Goal: Entertainment & Leisure: Consume media (video, audio)

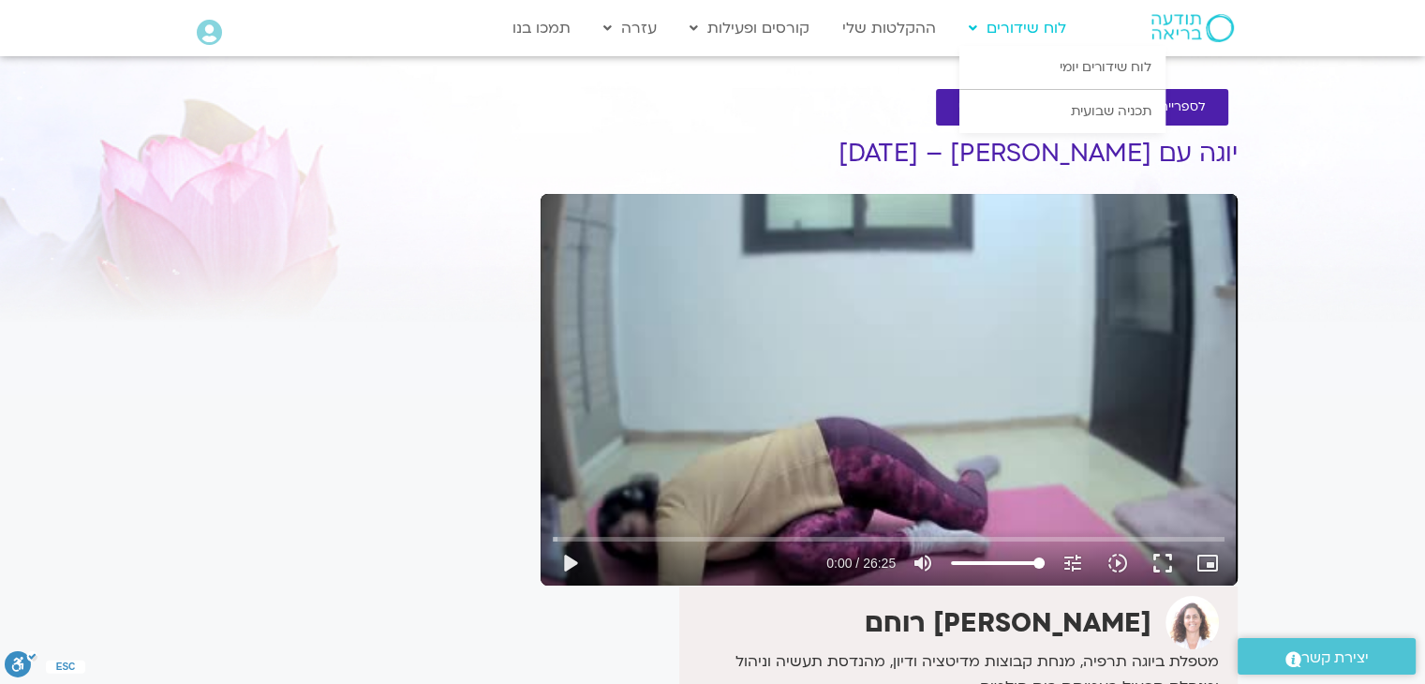
click at [1016, 29] on link "לוח שידורים" at bounding box center [1017, 28] width 116 height 36
click at [971, 24] on icon at bounding box center [973, 28] width 8 height 13
click at [972, 25] on icon at bounding box center [973, 28] width 8 height 13
click at [1039, 31] on link "לוח שידורים" at bounding box center [1017, 28] width 116 height 36
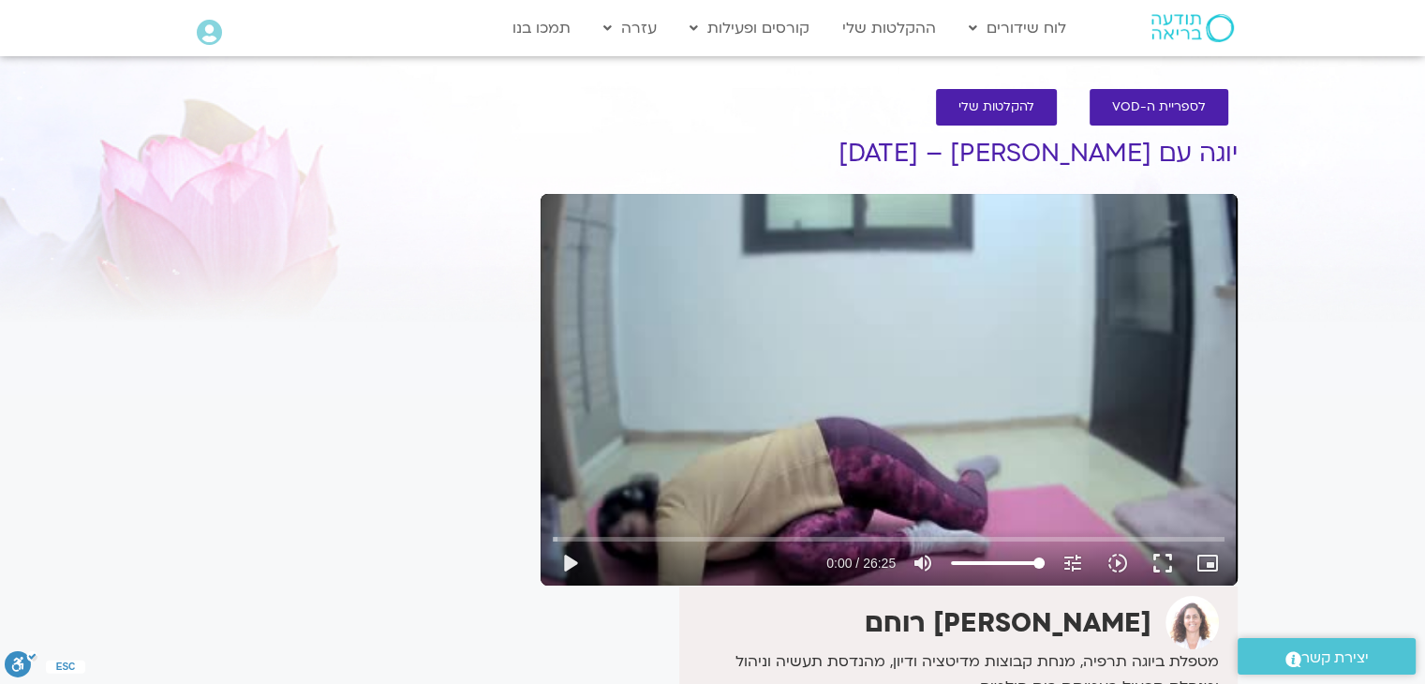
click at [1117, 296] on div "Skip Ad 0:13 play_arrow 0:00 / 26:25 volume_up Mute tune Resolution Auto 240p s…" at bounding box center [889, 390] width 697 height 392
click at [1117, 296] on div "Skip Ad 0:13 pause 0:00 / 26:25 volume_up Mute tune Resolution Auto 240p slow_m…" at bounding box center [889, 390] width 697 height 392
click at [568, 559] on button "play_arrow" at bounding box center [569, 563] width 45 height 45
click at [566, 557] on button "pause" at bounding box center [569, 563] width 45 height 45
click at [1165, 556] on button "fullscreen" at bounding box center [1162, 563] width 45 height 45
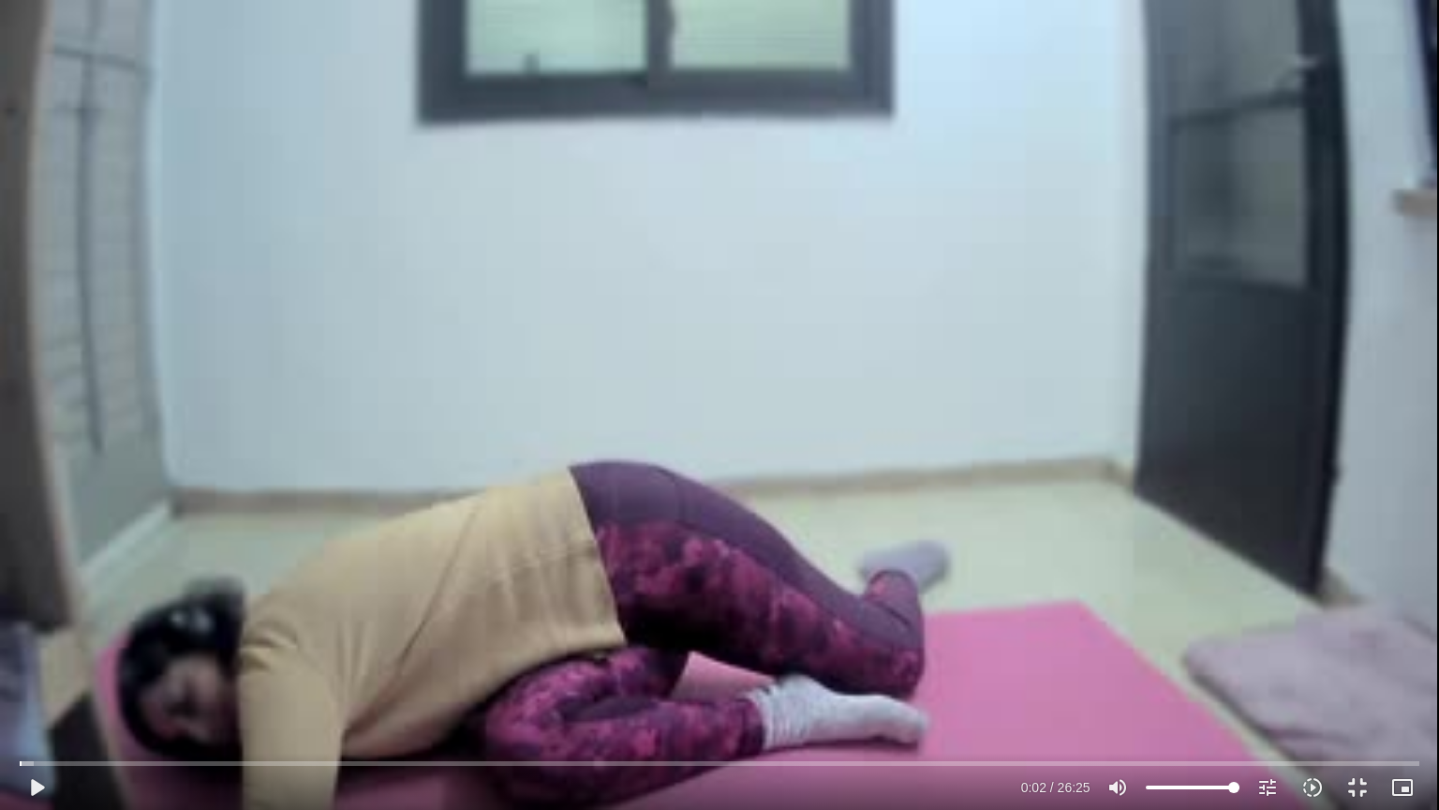
click at [910, 67] on div "Skip Ad 0:03 play_arrow 0:02 / 26:25 volume_up Mute tune Resolution Auto 240p s…" at bounding box center [719, 405] width 1439 height 810
click at [35, 683] on button "pause" at bounding box center [36, 787] width 45 height 45
click at [834, 68] on div "Skip Ad 0:00 play_arrow 0:04 / 26:25 volume_up Mute tune Resolution Auto 240p s…" at bounding box center [719, 405] width 1439 height 810
click at [30, 683] on button "pause" at bounding box center [36, 787] width 45 height 45
click at [20, 683] on input "Seek" at bounding box center [719, 762] width 1399 height 11
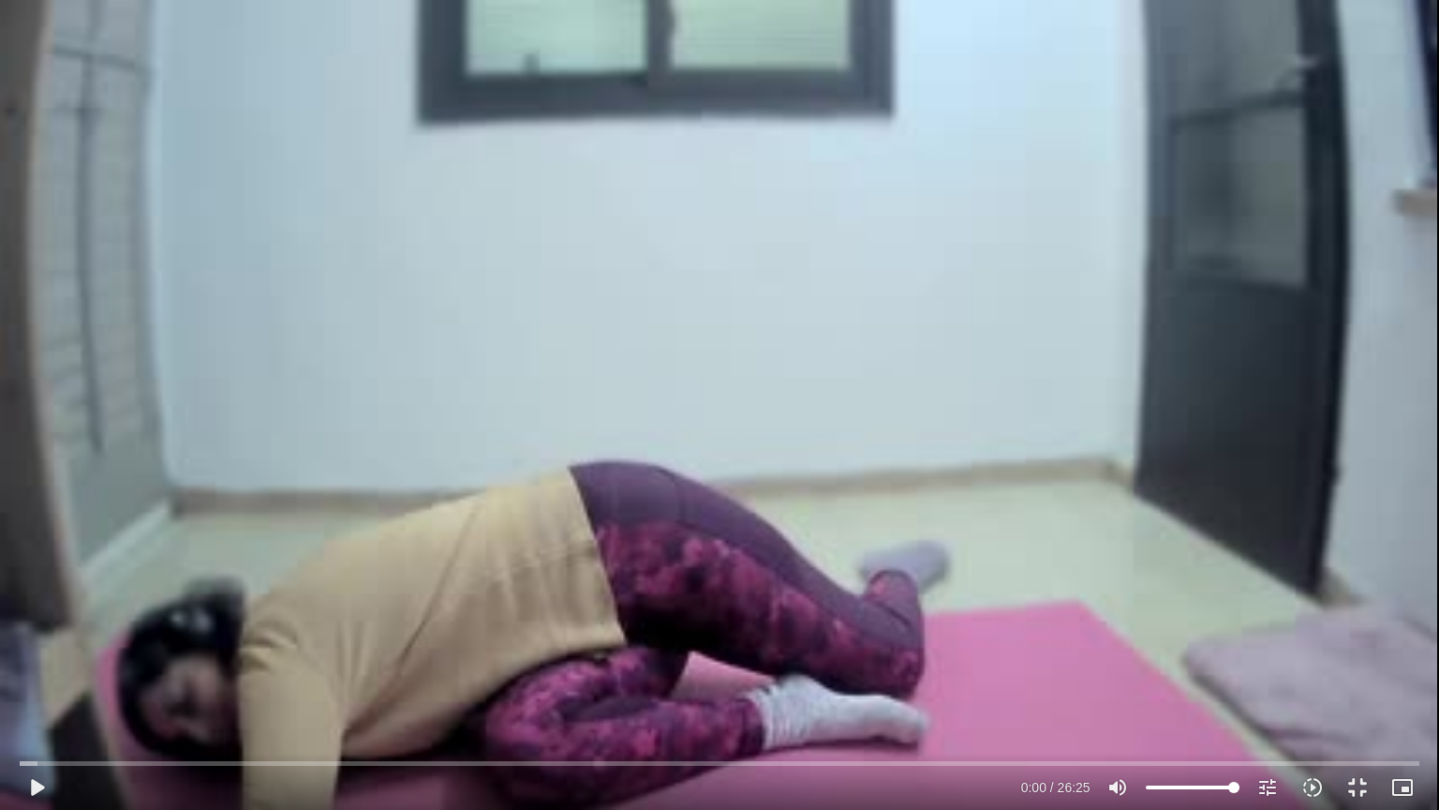
click at [401, 517] on div "Skip Ad 0:14 play_arrow 0:00 / 26:25 volume_up Mute tune Resolution Auto 240p s…" at bounding box center [719, 405] width 1439 height 810
click at [28, 683] on button "pause" at bounding box center [36, 787] width 45 height 45
click at [242, 94] on div "Skip Ad 0:14 play_arrow 0:04 / 26:25 volume_up Mute tune Resolution Auto 240p s…" at bounding box center [719, 405] width 1439 height 810
click at [29, 683] on button "pause" at bounding box center [36, 787] width 45 height 45
drag, startPoint x: 22, startPoint y: 764, endPoint x: 1, endPoint y: 765, distance: 21.6
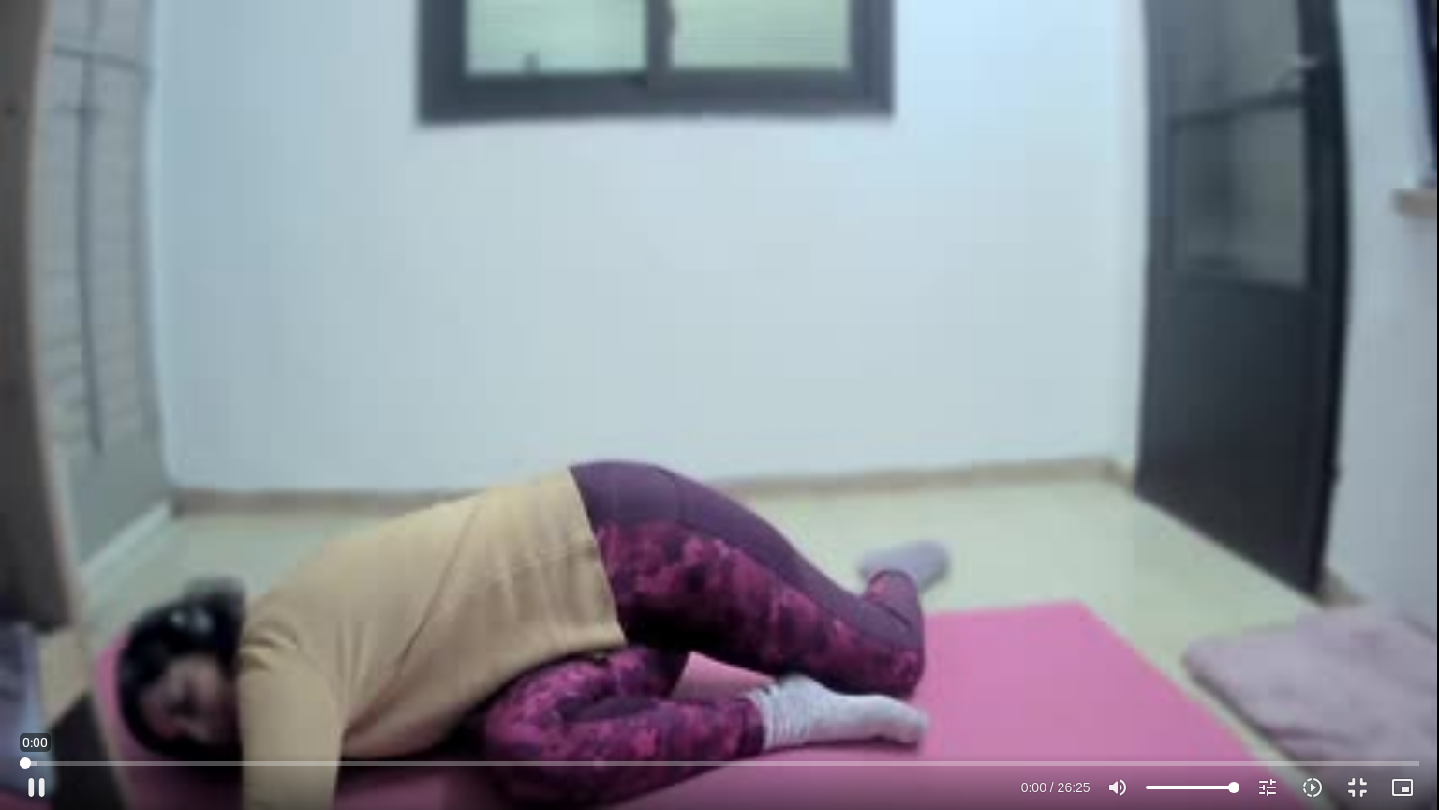
click at [20, 683] on input "Seek" at bounding box center [719, 762] width 1399 height 11
click at [111, 587] on div "Skip Ad 0:10 play_arrow 0:00 / 26:25 volume_up Mute tune Resolution Auto 240p s…" at bounding box center [719, 405] width 1439 height 810
click at [37, 683] on button "pause" at bounding box center [36, 787] width 45 height 45
click at [37, 683] on button "play_arrow" at bounding box center [36, 787] width 45 height 45
click at [24, 683] on input "Seek" at bounding box center [719, 762] width 1399 height 11
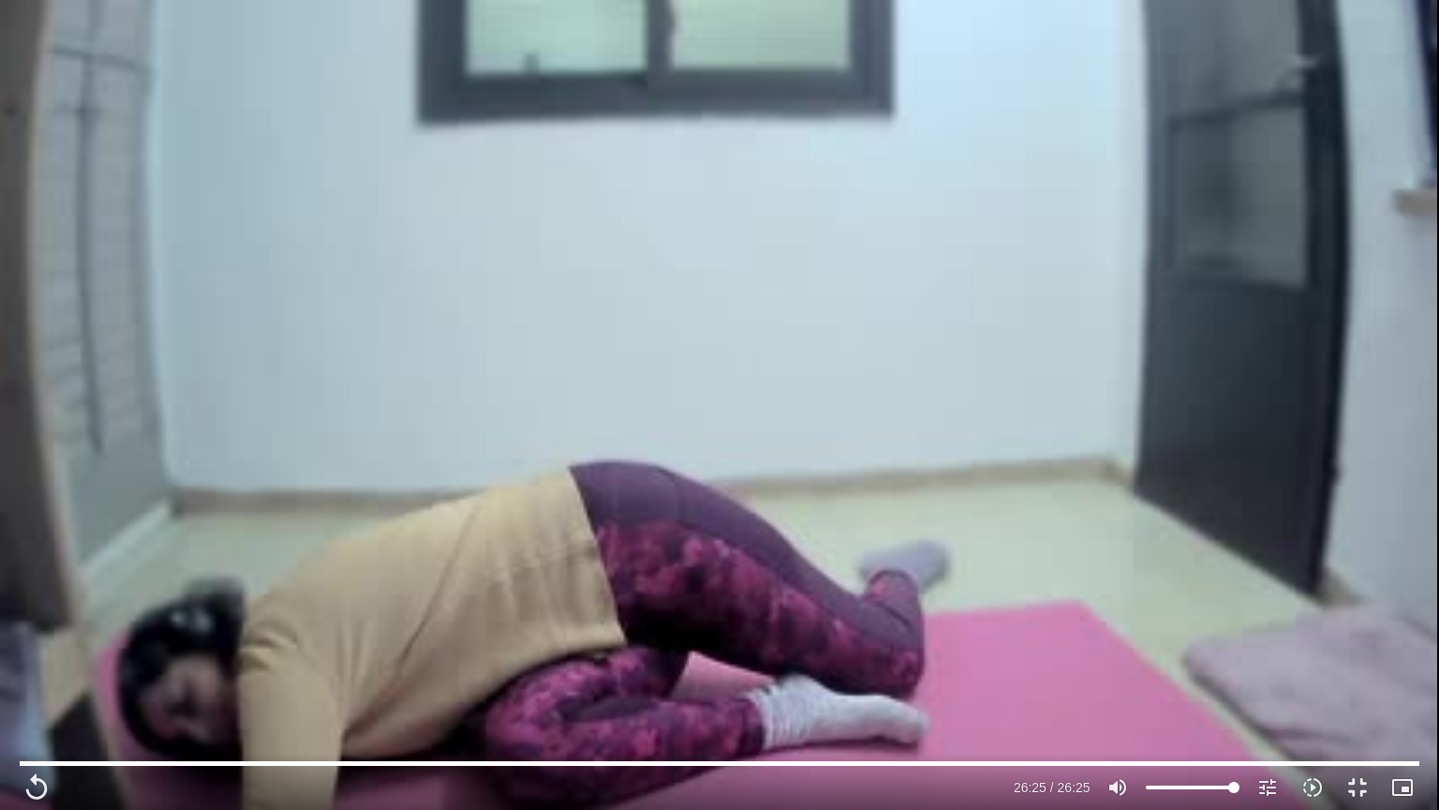
drag, startPoint x: 344, startPoint y: 584, endPoint x: 351, endPoint y: 577, distance: 10.0
click at [351, 578] on div "Skip Ad 0:40 replay 26:25 / 26:25 volume_up Mute tune Resolution Auto 240p slow…" at bounding box center [719, 405] width 1439 height 810
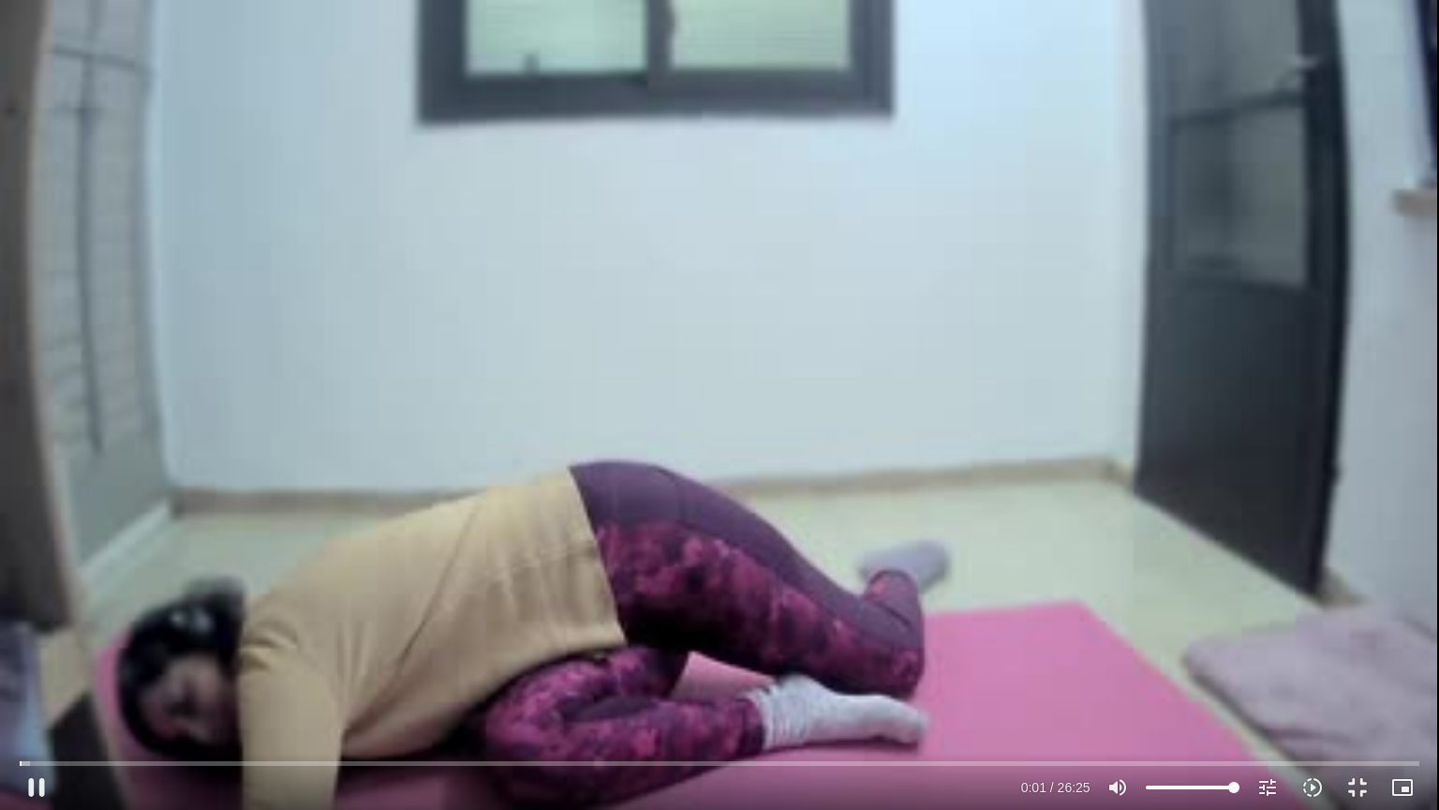
drag, startPoint x: 103, startPoint y: 569, endPoint x: 86, endPoint y: 683, distance: 115.5
click at [90, 675] on div "Skip Ad 0:40 pause 0:01 / 26:25 volume_up Mute tune Resolution Auto 240p slow_m…" at bounding box center [719, 405] width 1439 height 810
type input "2.219635"
click at [1357, 683] on button "fullscreen_exit" at bounding box center [1357, 787] width 45 height 45
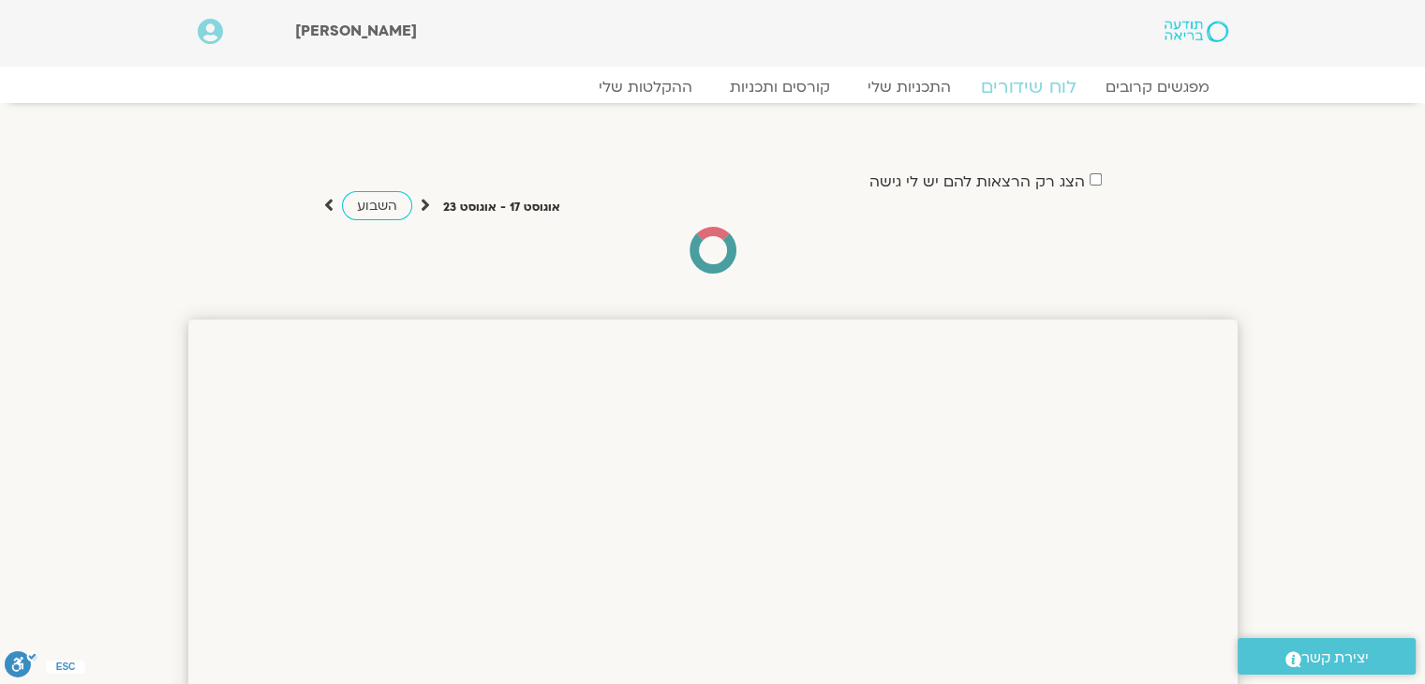
click at [1016, 83] on link "לוח שידורים" at bounding box center [1028, 87] width 141 height 22
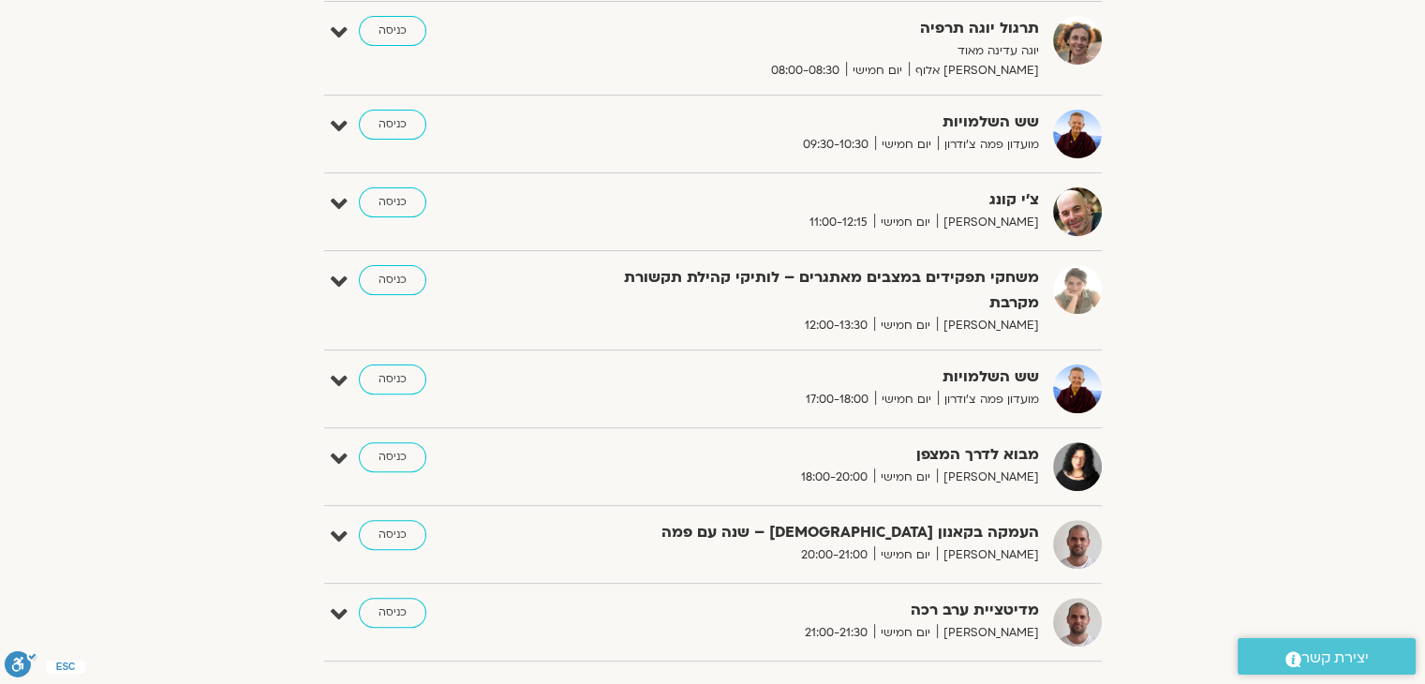
scroll to position [187, 0]
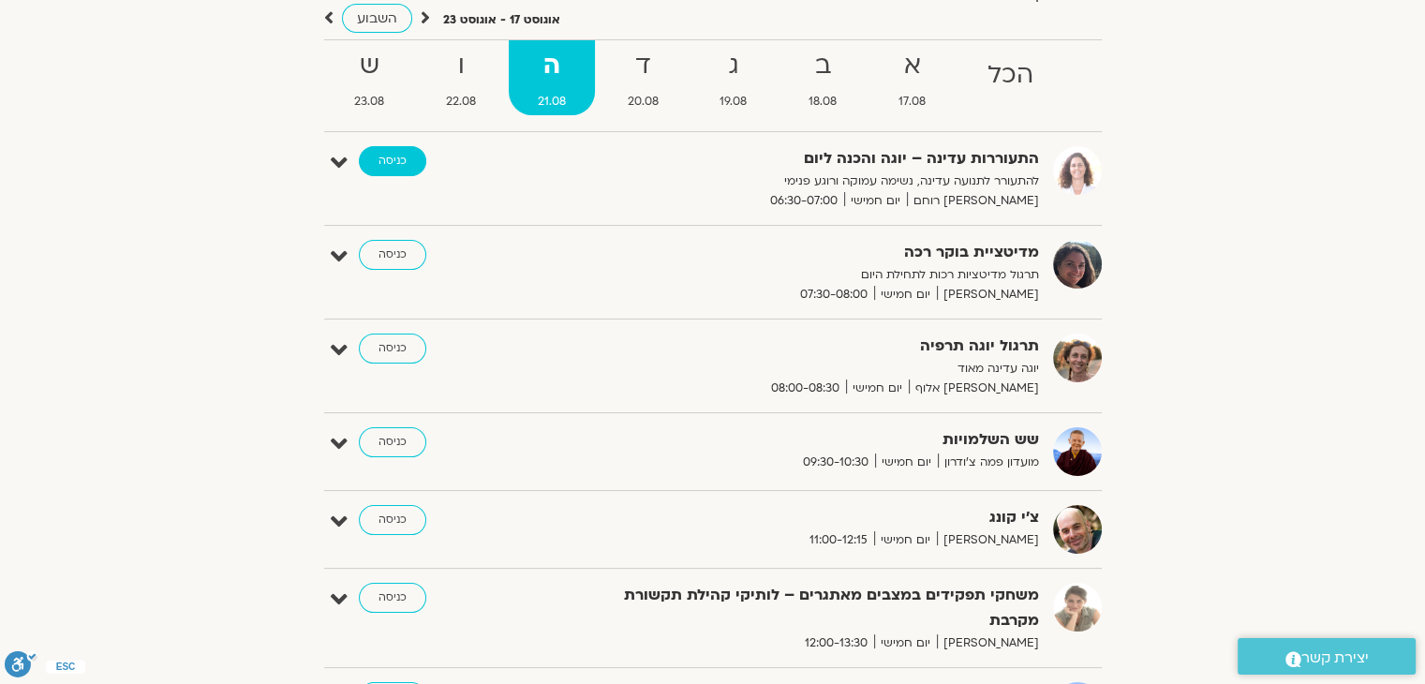
click at [394, 159] on link "כניסה" at bounding box center [392, 161] width 67 height 30
